Goal: Check status

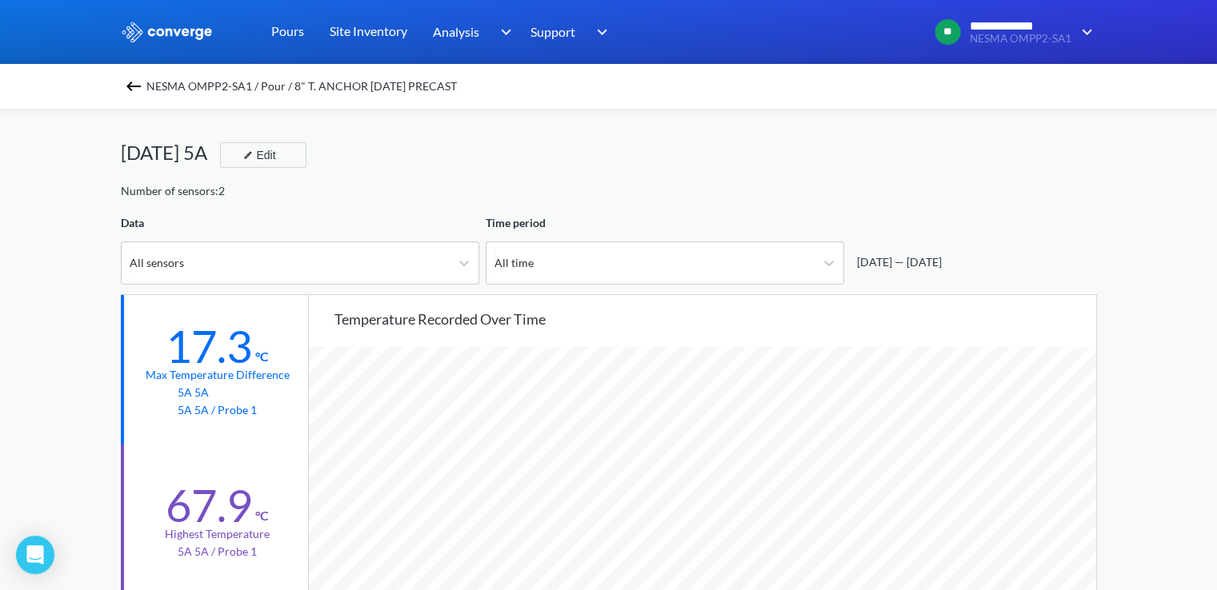
click at [141, 90] on img at bounding box center [133, 86] width 19 height 19
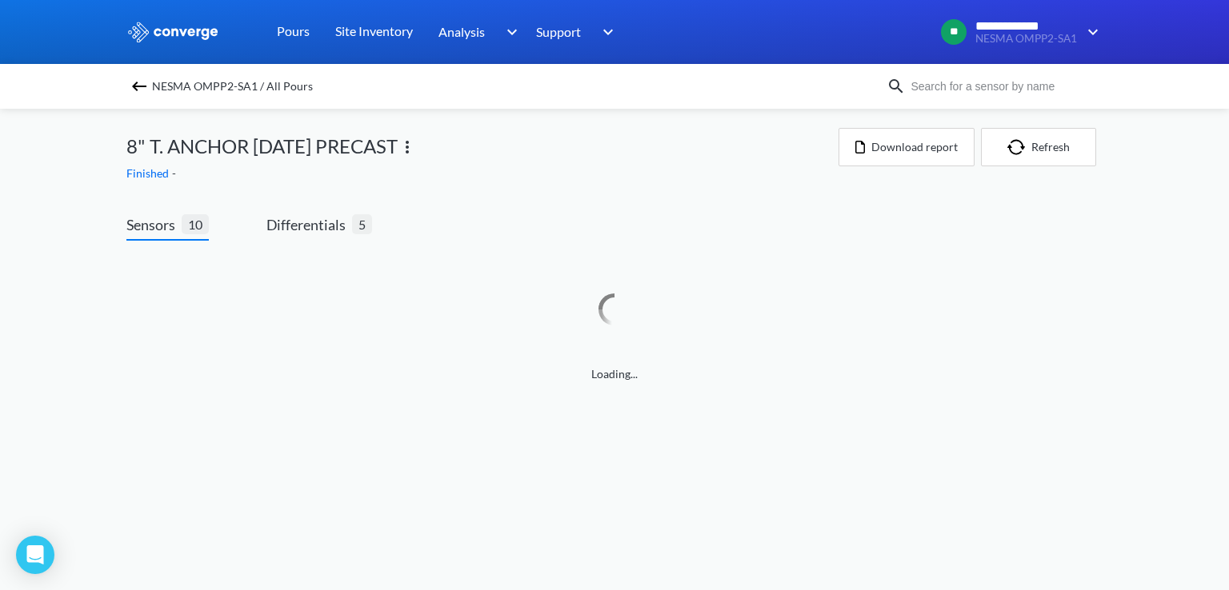
click at [141, 90] on img at bounding box center [139, 86] width 19 height 19
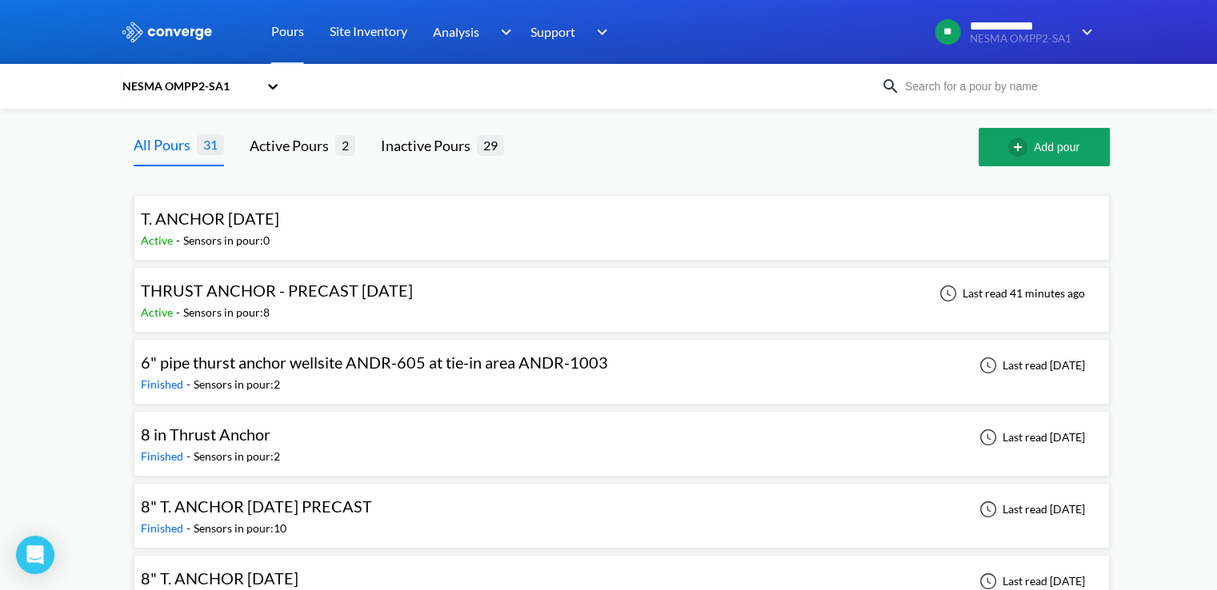
click at [318, 282] on span "THRUST ANCHOR - PRECAST [DATE]" at bounding box center [277, 290] width 272 height 19
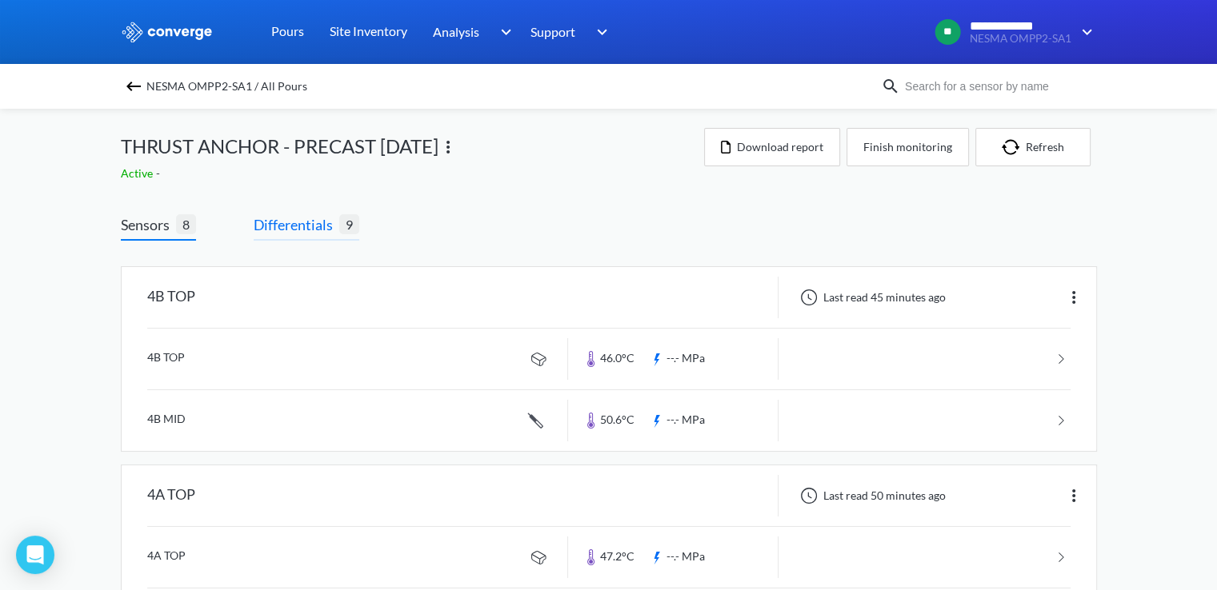
click at [283, 231] on span "Differentials" at bounding box center [297, 225] width 86 height 22
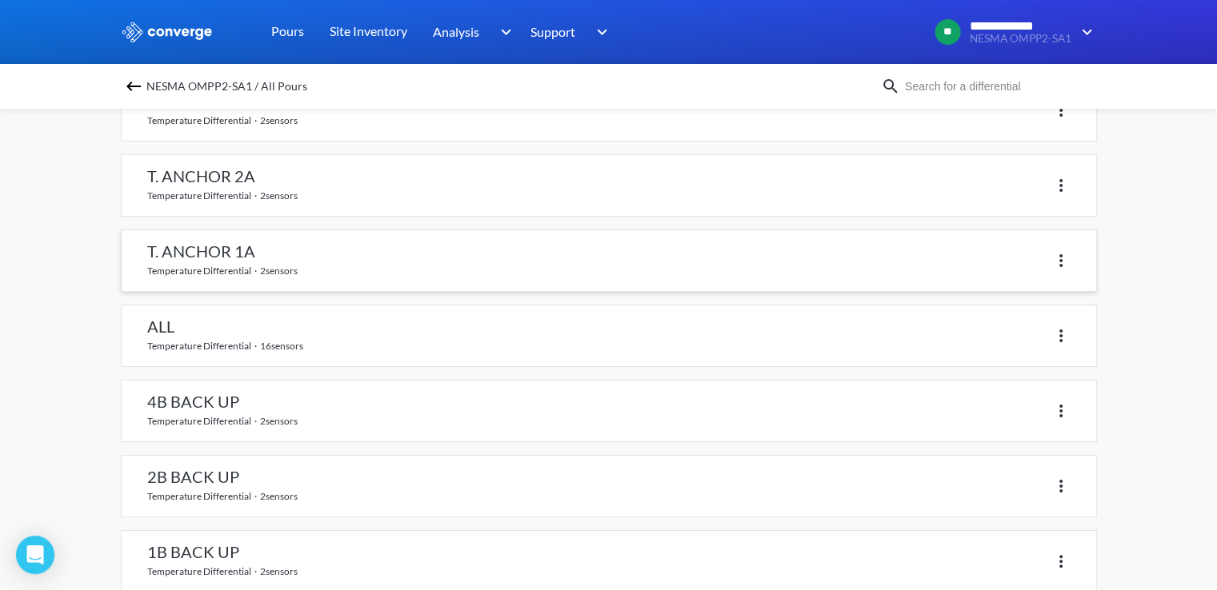
scroll to position [48, 0]
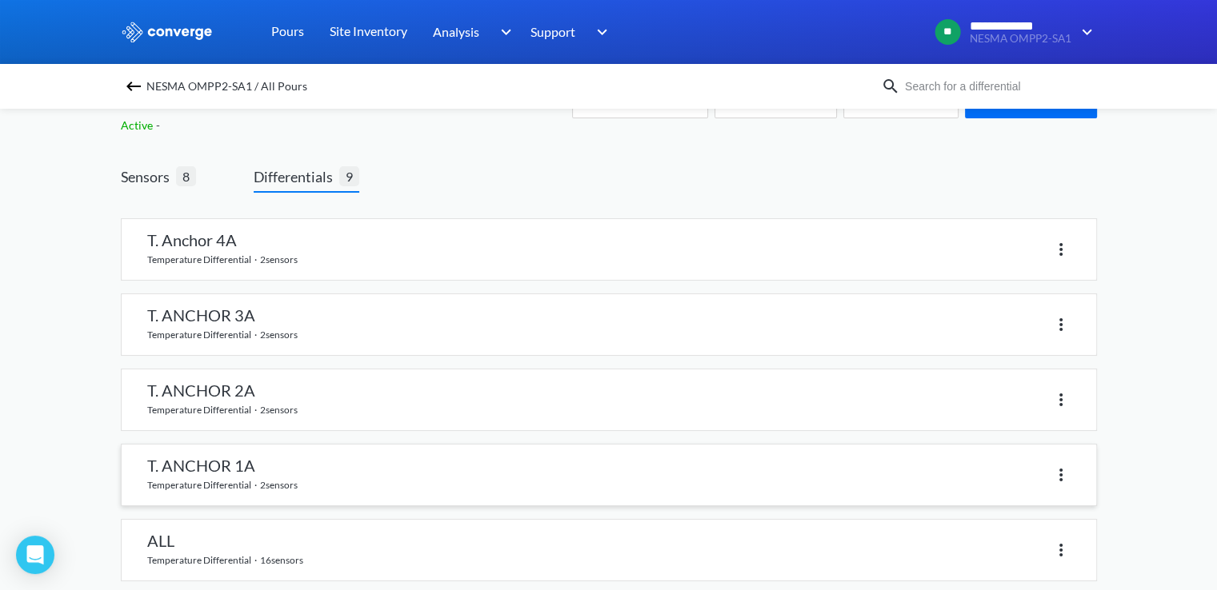
click at [244, 470] on link at bounding box center [609, 475] width 974 height 61
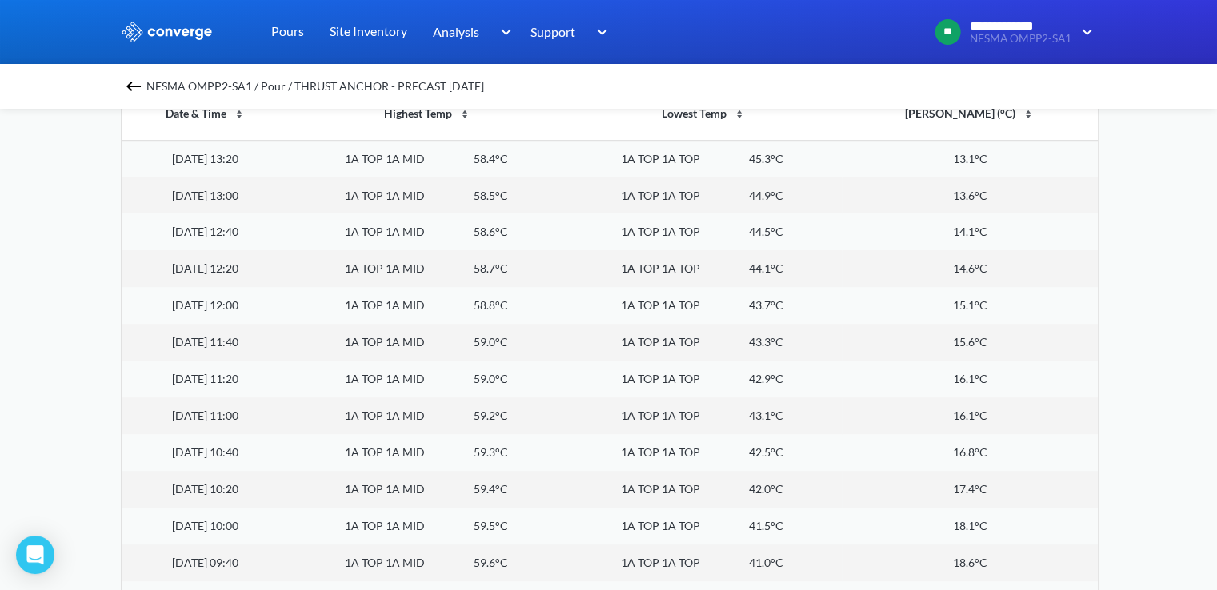
scroll to position [749, 0]
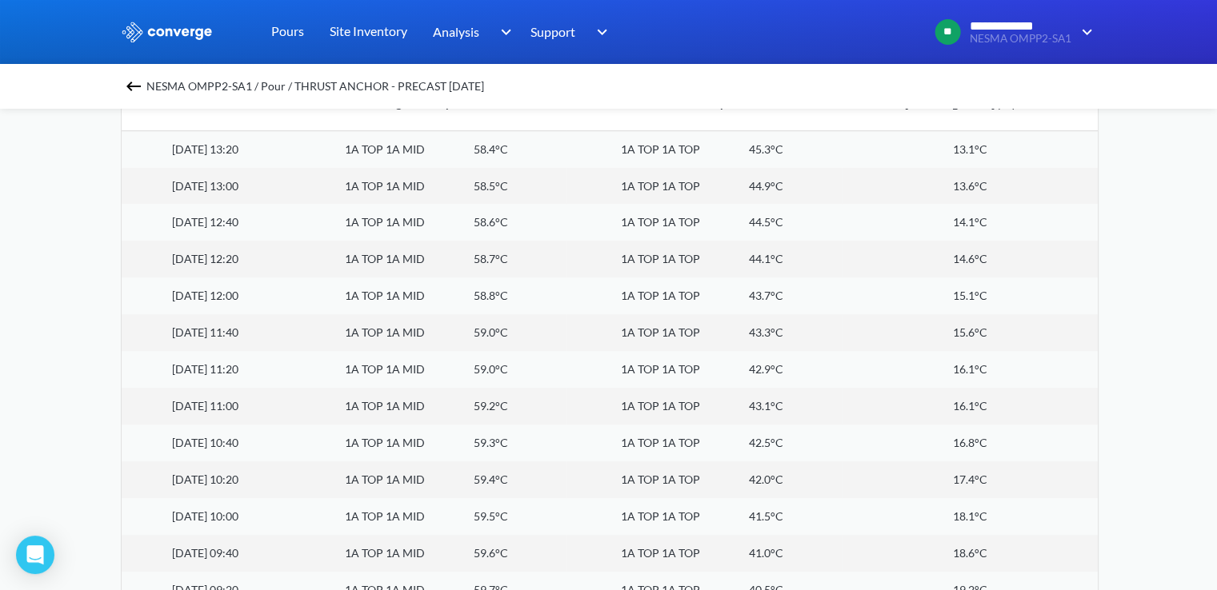
click at [948, 282] on td "15.1°C" at bounding box center [969, 296] width 255 height 37
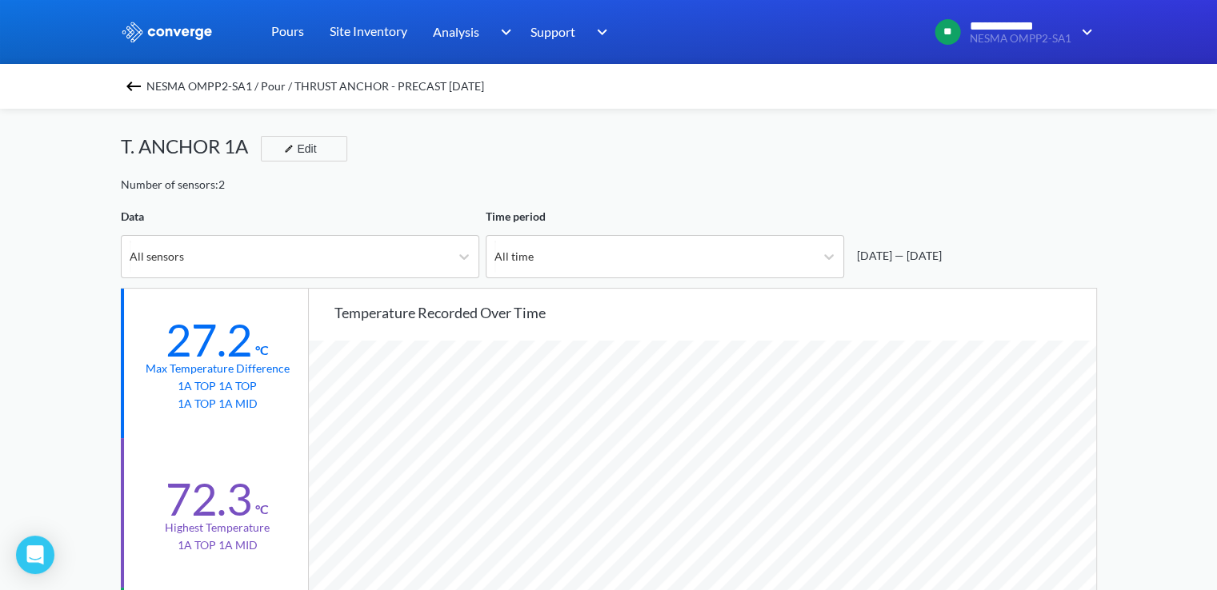
scroll to position [0, 0]
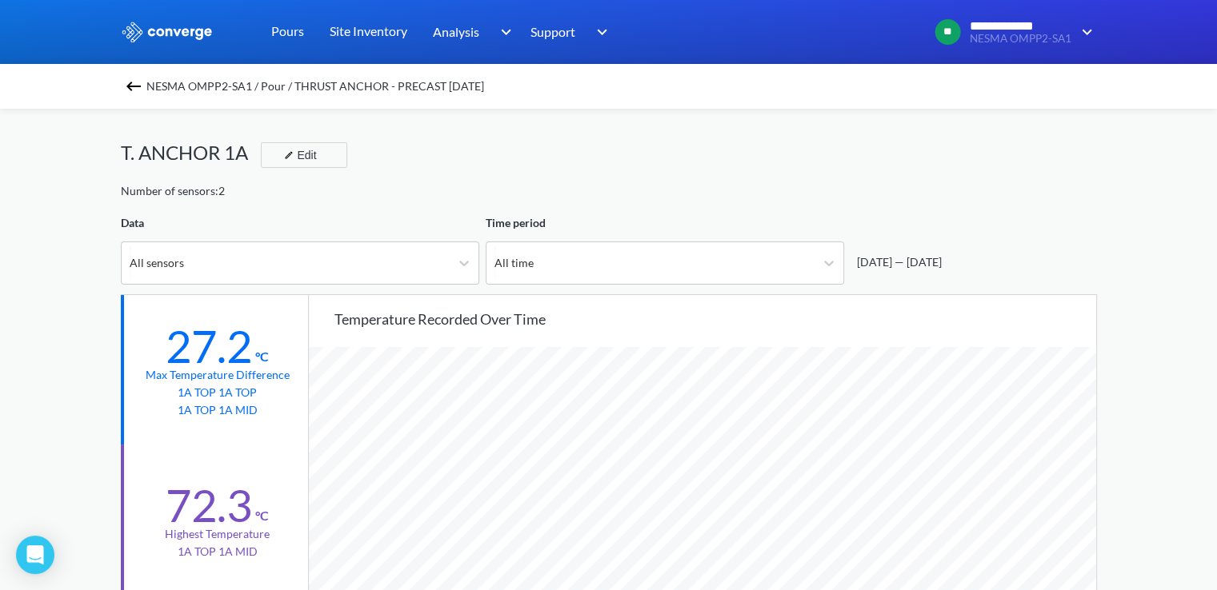
click at [139, 89] on img at bounding box center [133, 86] width 19 height 19
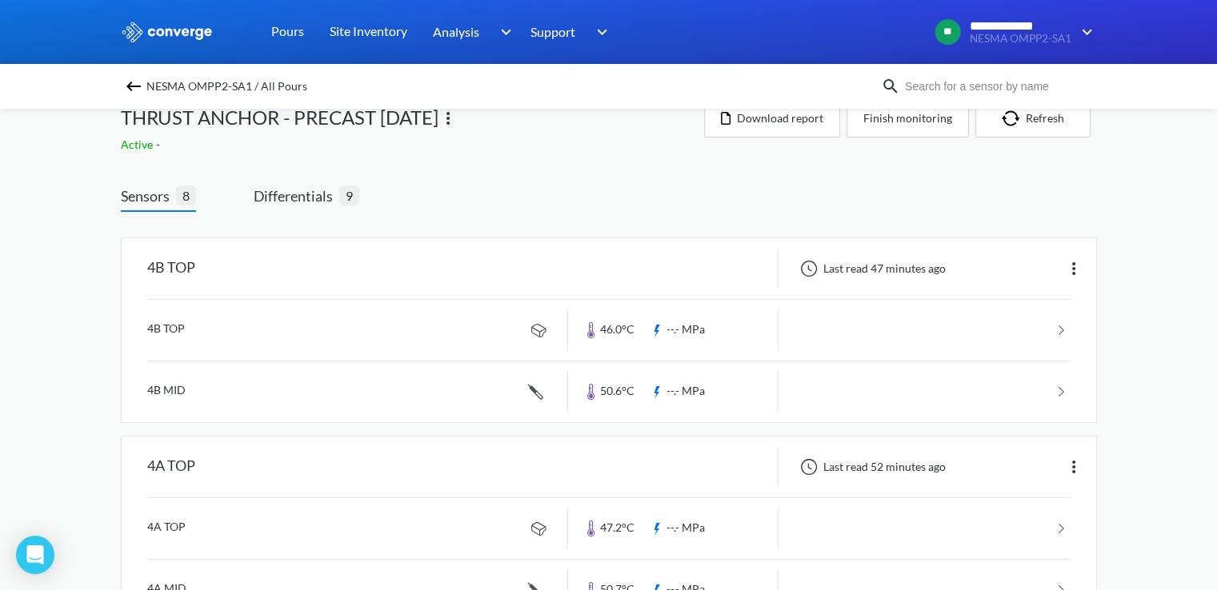
scroll to position [80, 0]
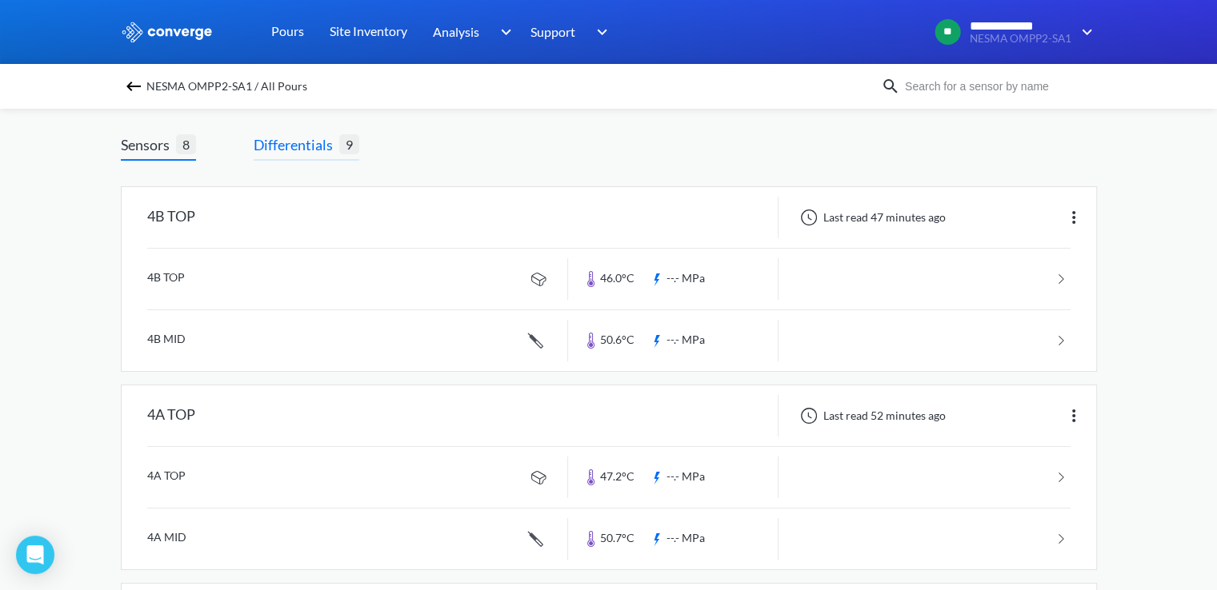
click at [334, 146] on span "Differentials" at bounding box center [297, 145] width 86 height 22
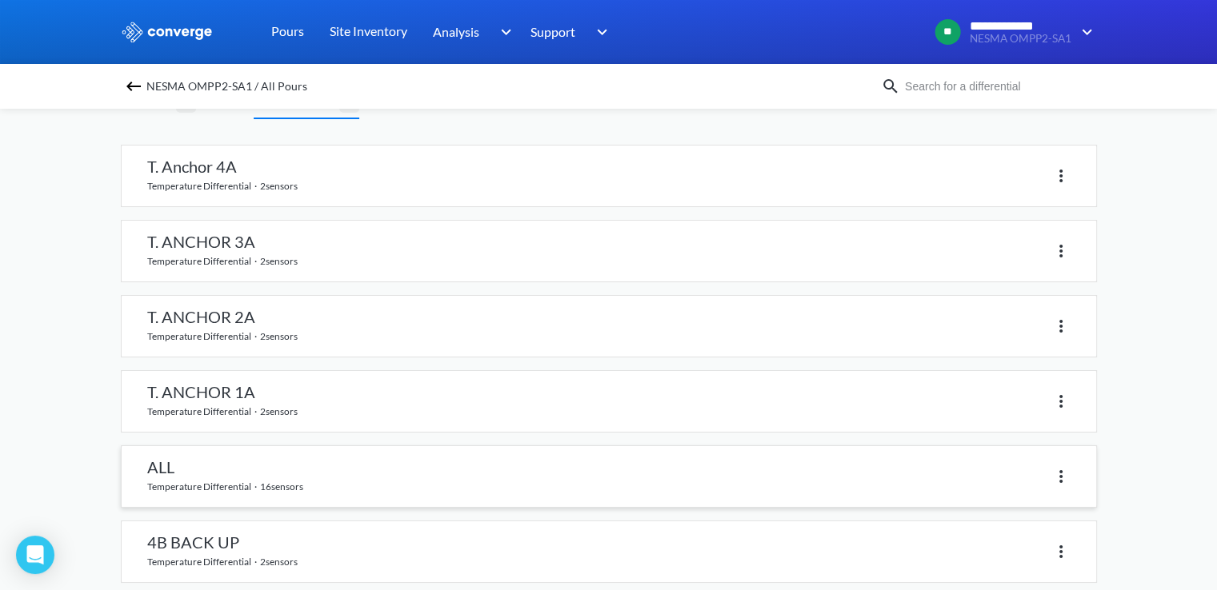
scroll to position [160, 0]
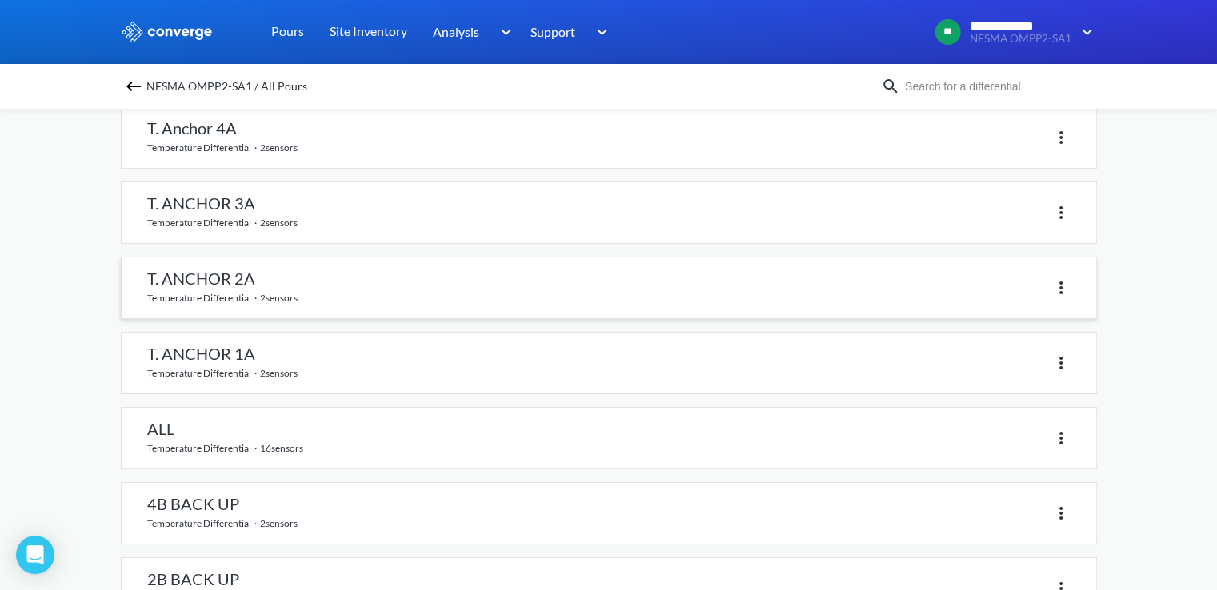
click at [234, 274] on link at bounding box center [609, 288] width 974 height 61
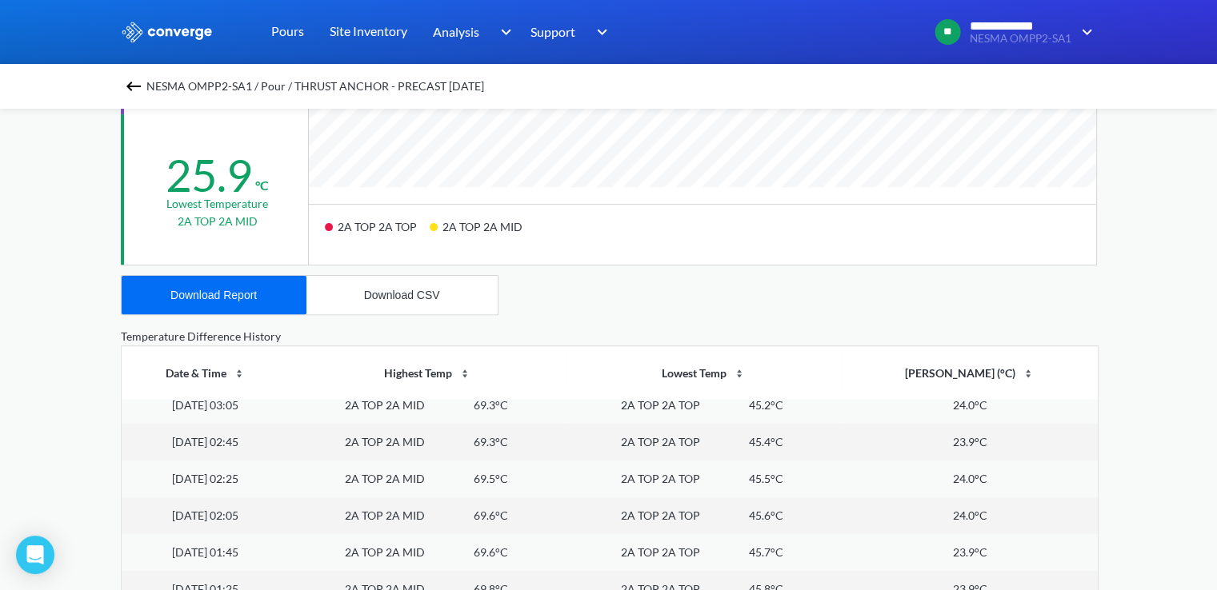
scroll to position [4390, 0]
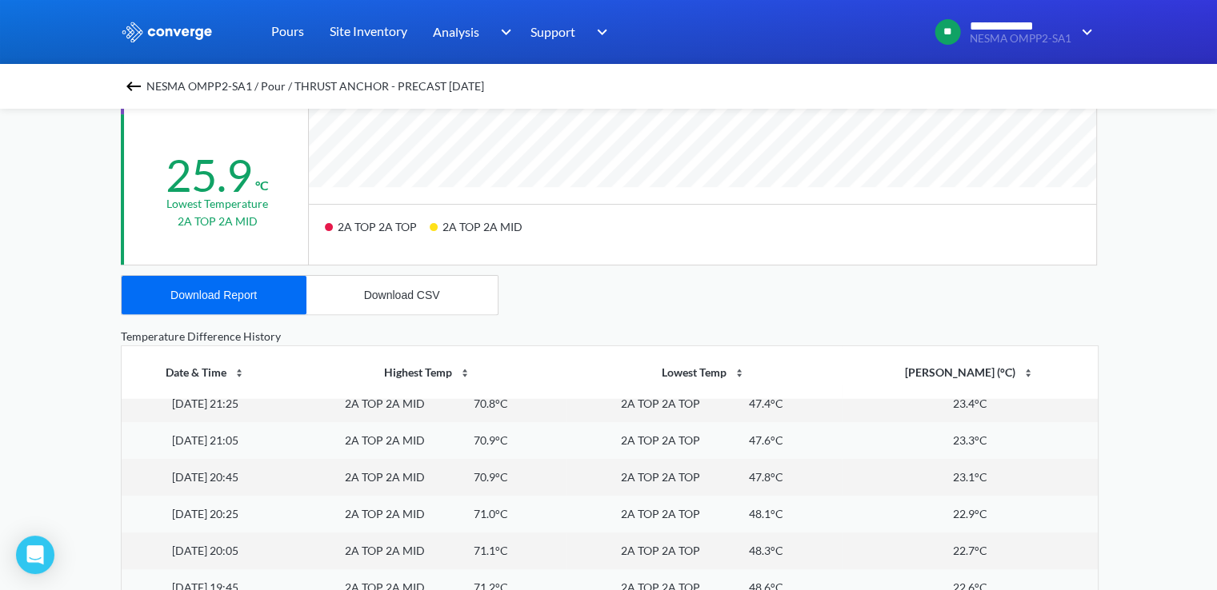
click at [51, 263] on div "**********" at bounding box center [608, 190] width 1217 height 1341
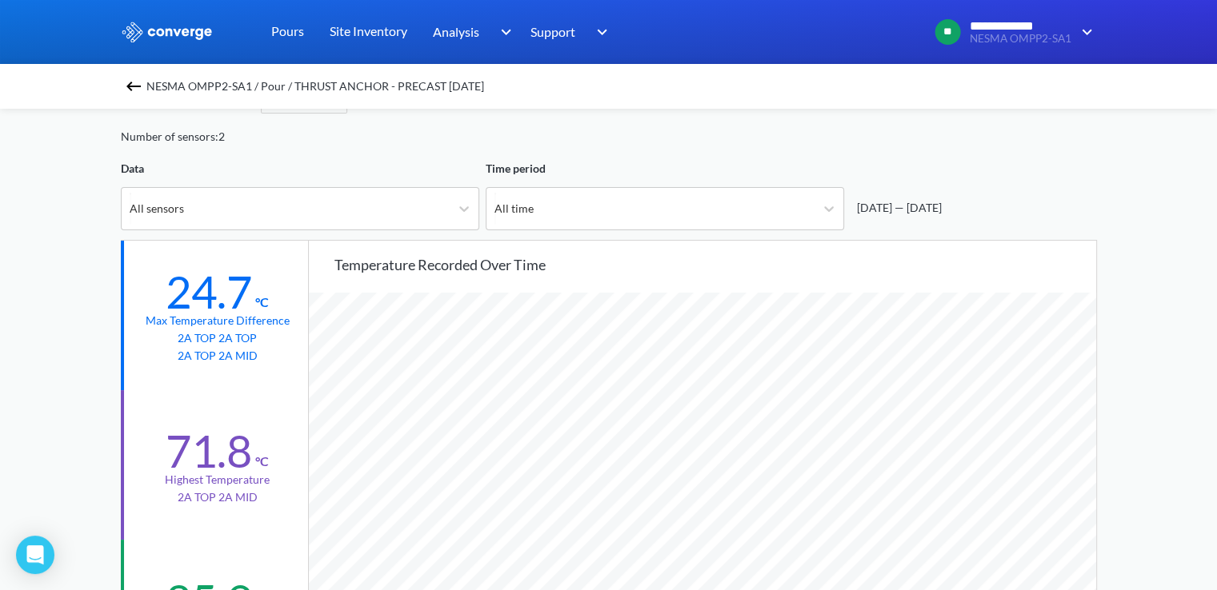
scroll to position [92, 0]
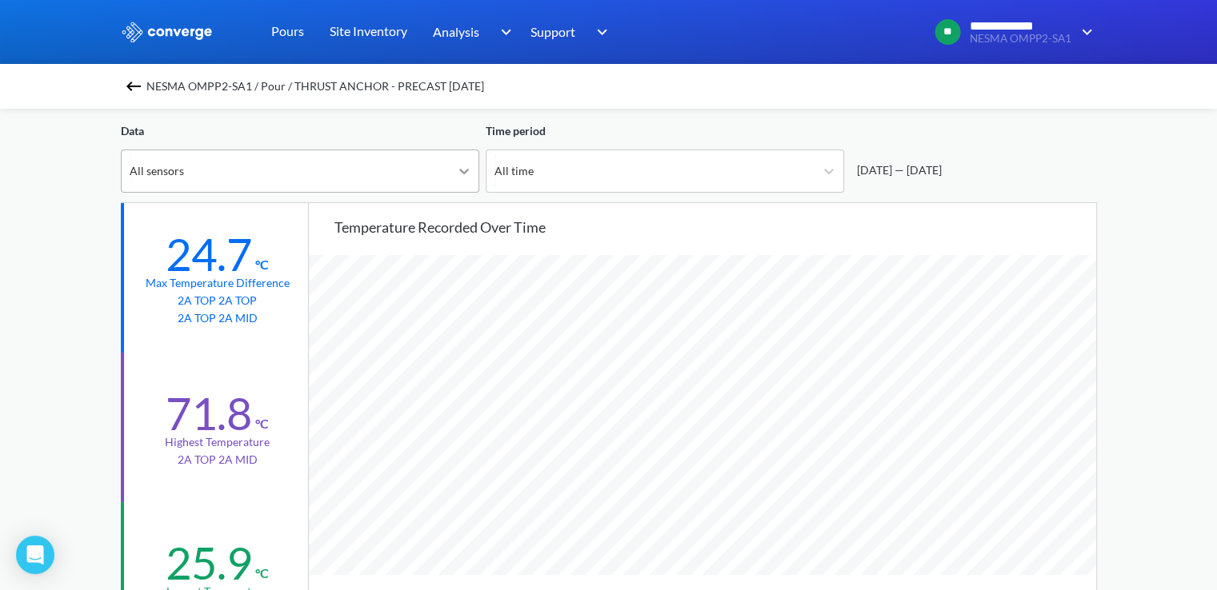
click at [462, 177] on icon at bounding box center [464, 171] width 16 height 16
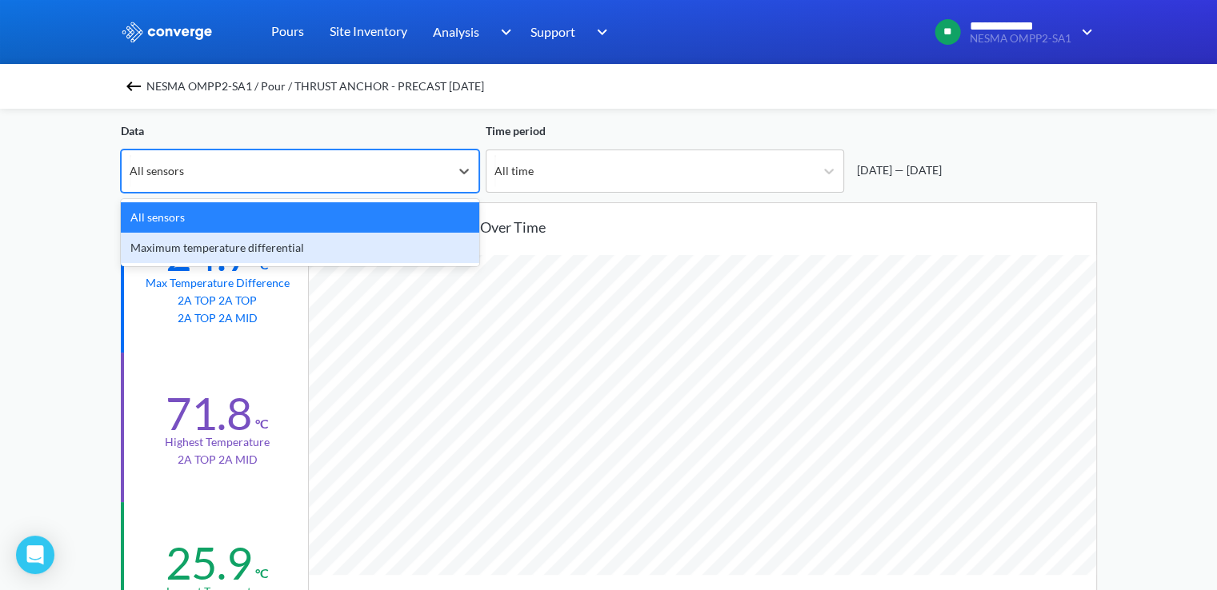
click at [316, 238] on div "Maximum temperature differential" at bounding box center [300, 248] width 358 height 30
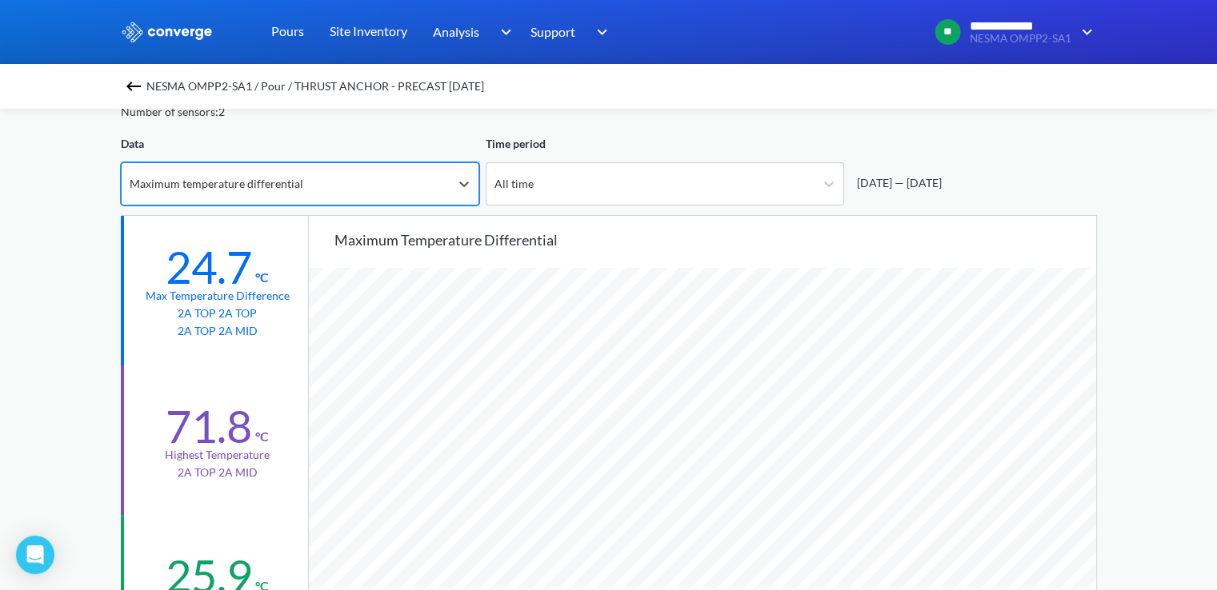
scroll to position [12, 0]
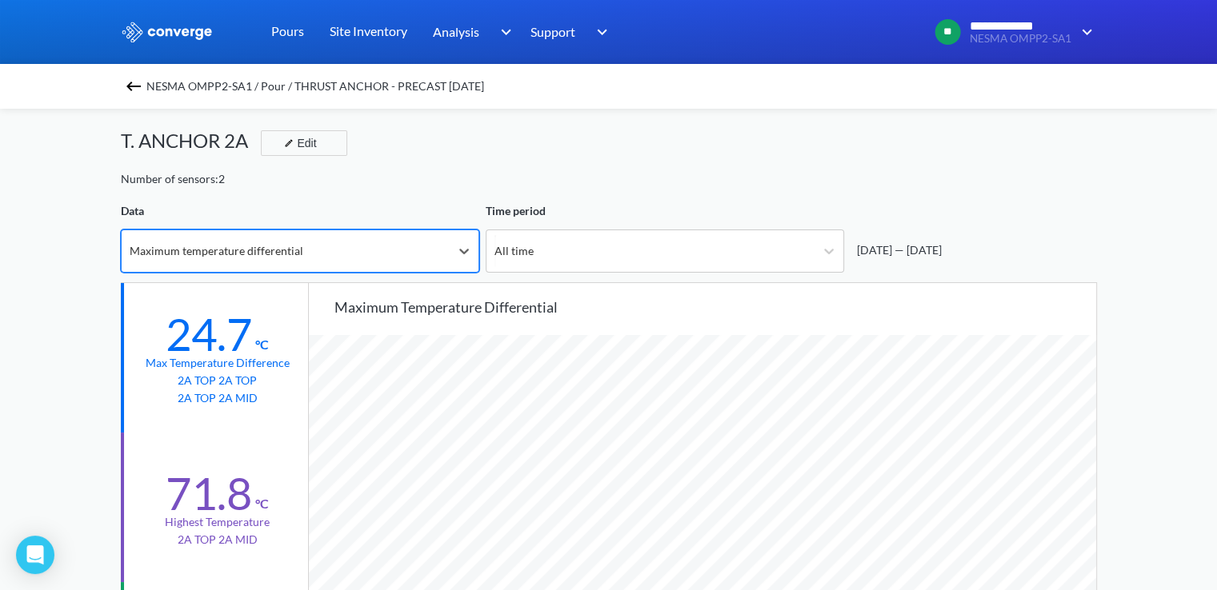
click at [425, 263] on div "Maximum temperature differential" at bounding box center [286, 251] width 328 height 42
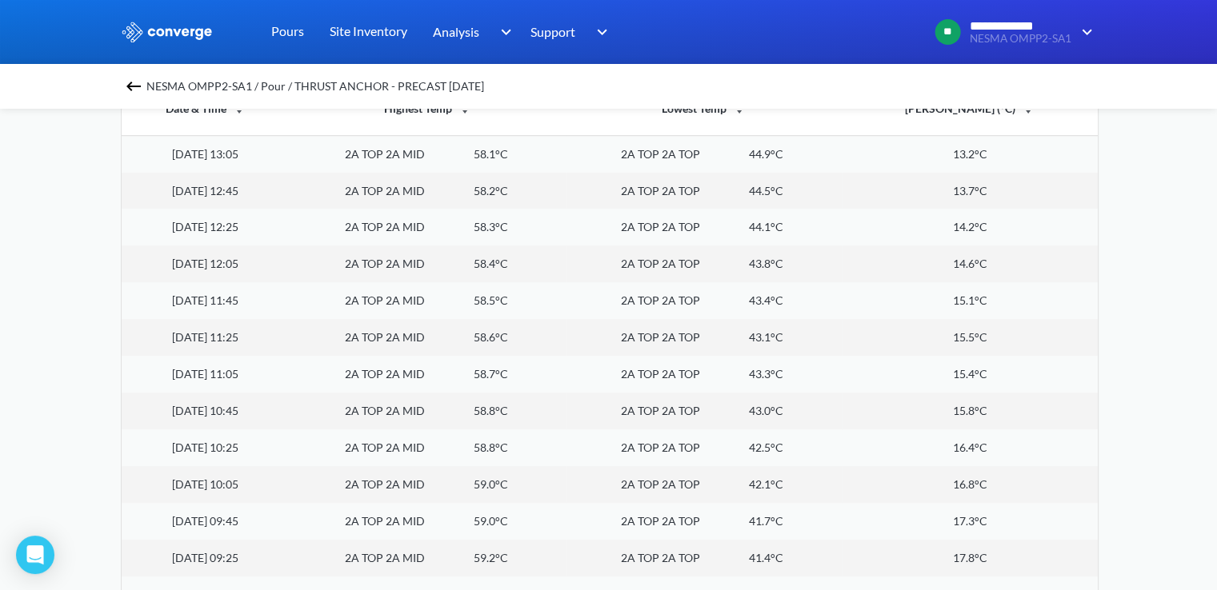
scroll to position [749, 0]
